Goal: Task Accomplishment & Management: Use online tool/utility

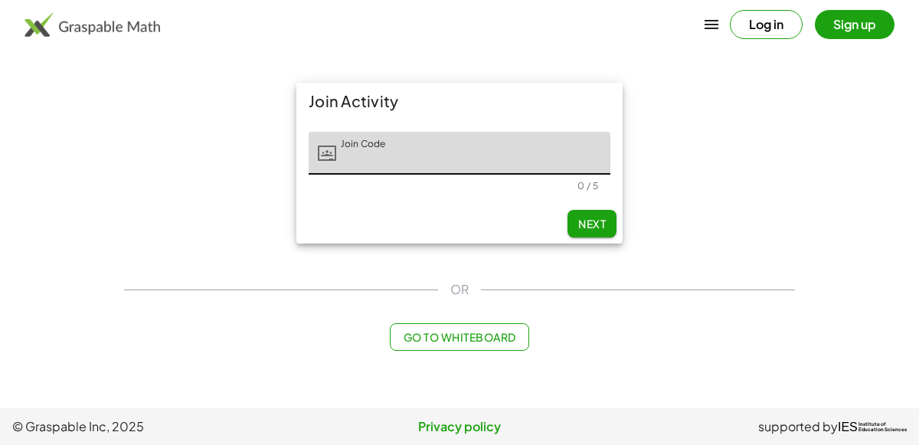
click at [379, 145] on input "Join Code" at bounding box center [473, 153] width 274 height 43
type input "*****"
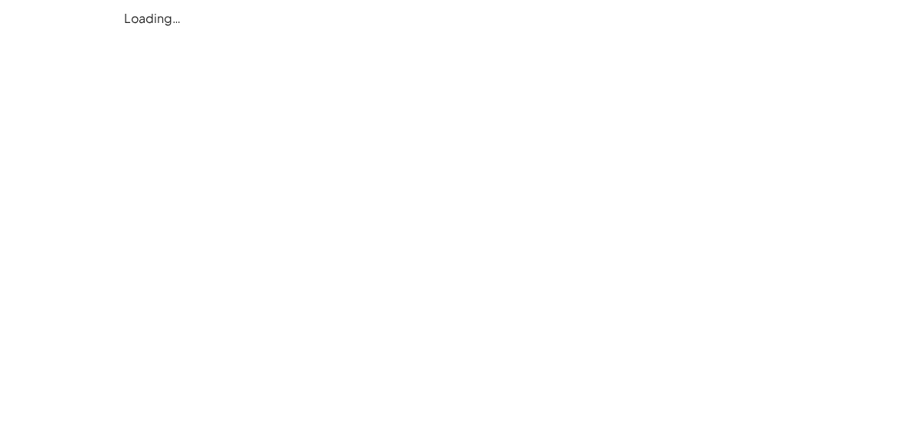
click at [193, 21] on div "Loading…" at bounding box center [459, 18] width 689 height 37
click at [0, 0] on div "Loading…" at bounding box center [0, 0] width 0 height 0
